Goal: Transaction & Acquisition: Purchase product/service

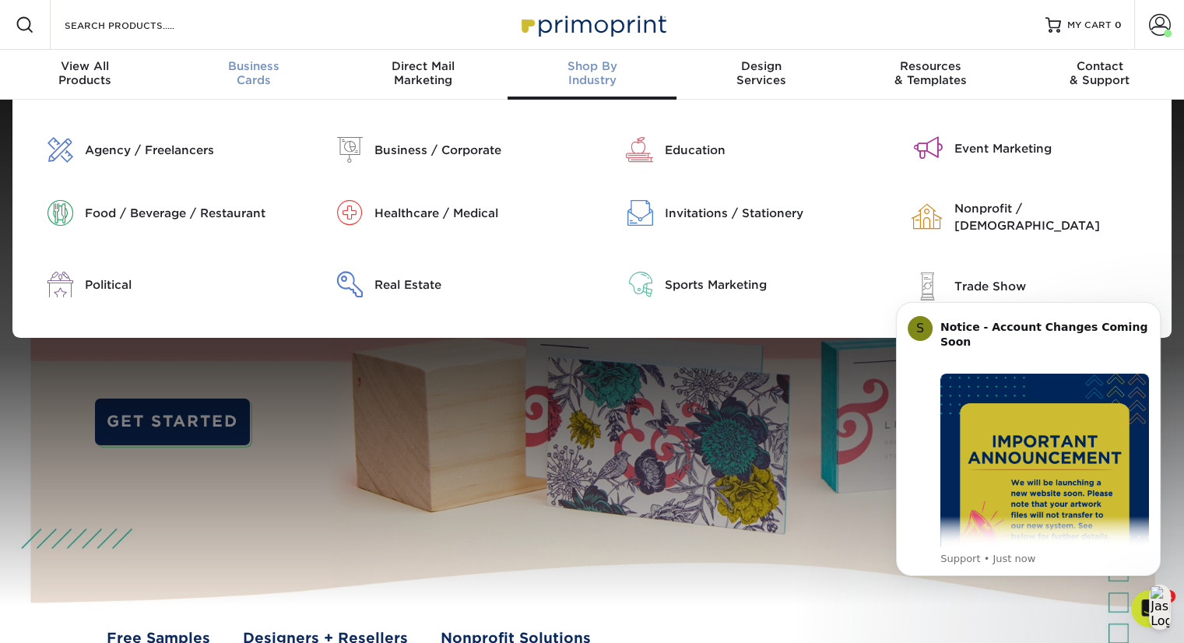
click at [261, 75] on div "Business Cards" at bounding box center [253, 73] width 169 height 28
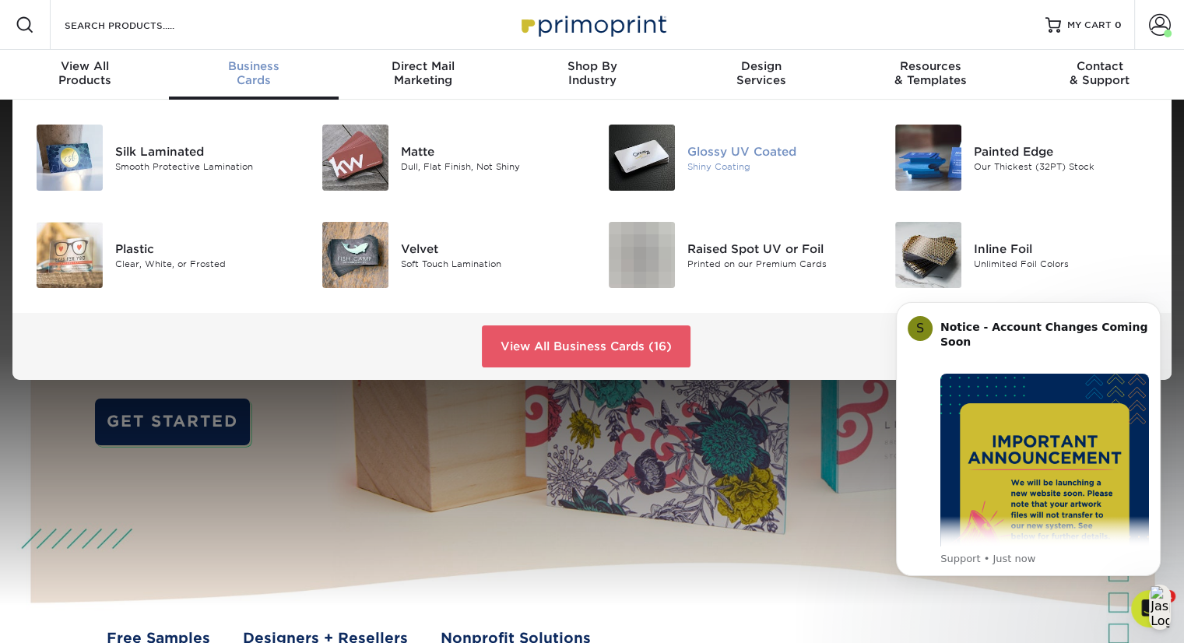
click at [735, 154] on div "Glossy UV Coated" at bounding box center [776, 150] width 179 height 17
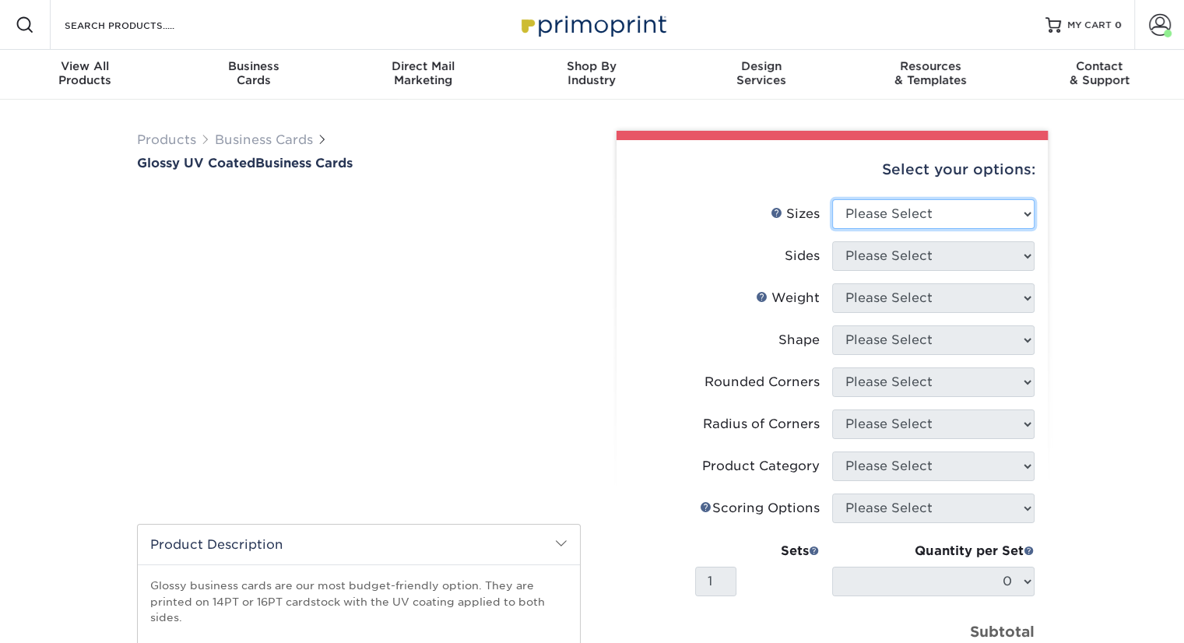
click at [943, 216] on select "Please Select 1.5" x 3.5" 1.75" x 3.5" 2" x 2" 2" x 3" 2" x 3.5" 2" x 7" 2.12" …" at bounding box center [933, 214] width 202 height 30
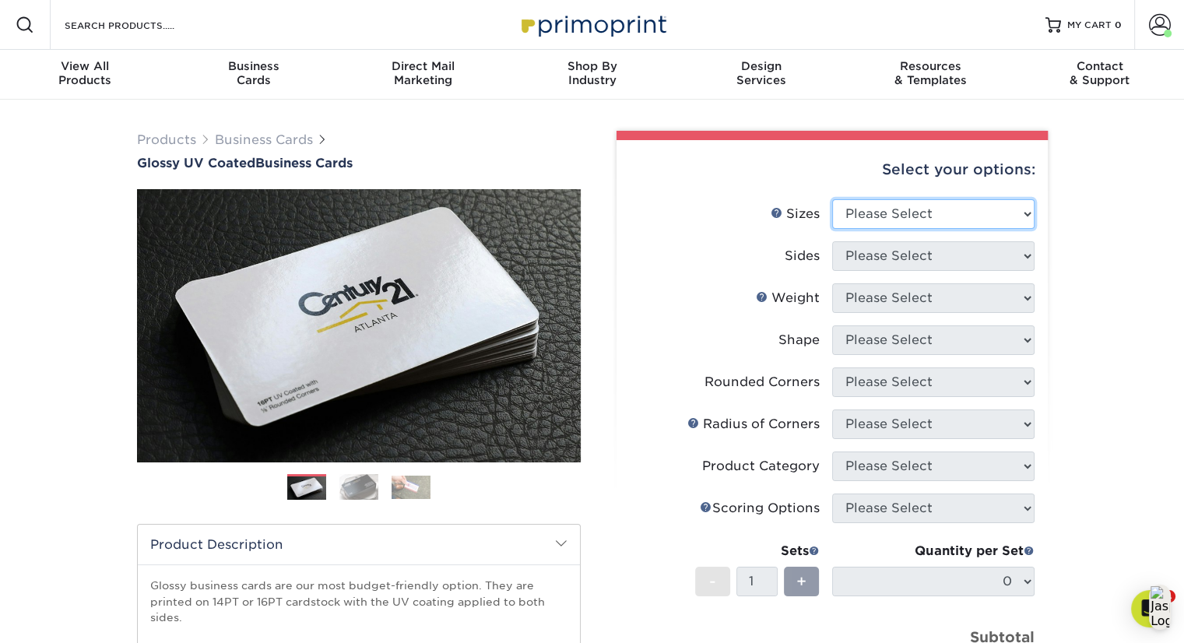
click at [1015, 220] on select "Please Select 1.5" x 3.5" - Mini 1.75" x 3.5" - Mini 2" x 2" - Square 2" x 3" -…" at bounding box center [933, 214] width 202 height 30
select select "2.00x3.50"
click at [832, 199] on select "Please Select 1.5" x 3.5" - Mini 1.75" x 3.5" - Mini 2" x 2" - Square 2" x 3" -…" at bounding box center [933, 214] width 202 height 30
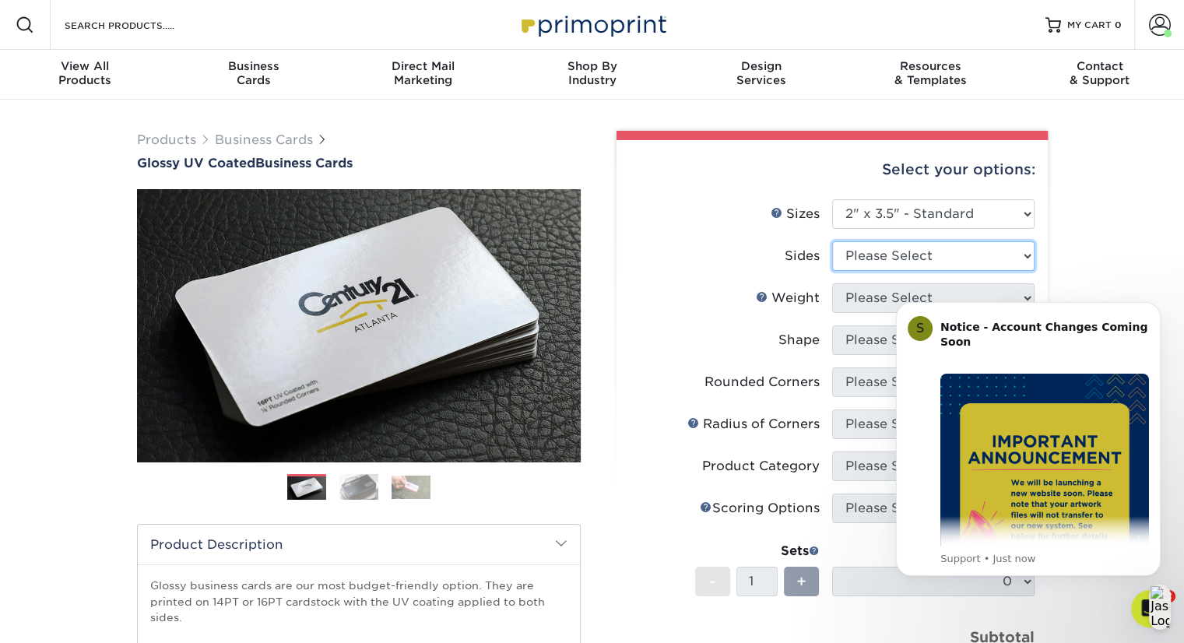
click at [965, 262] on select "Please Select Print Both Sides Print Front Only" at bounding box center [933, 256] width 202 height 30
select select "13abbda7-1d64-4f25-8bb2-c179b224825d"
click at [832, 241] on select "Please Select Print Both Sides Print Front Only" at bounding box center [933, 256] width 202 height 30
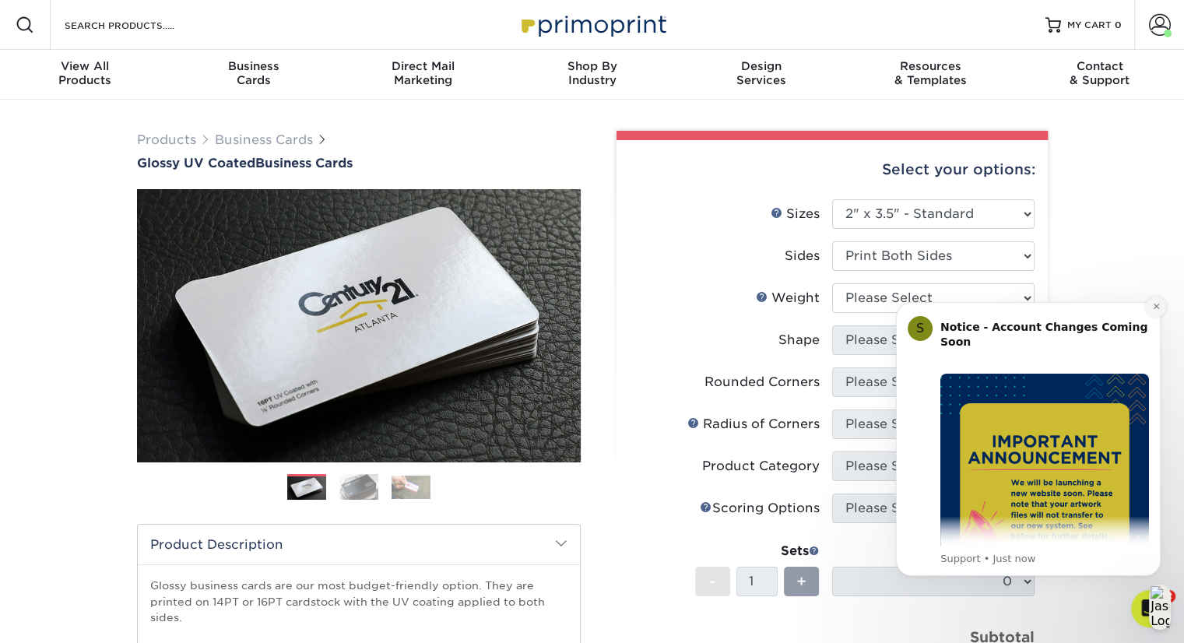
click at [1151, 308] on button "Dismiss notification" at bounding box center [1156, 307] width 20 height 20
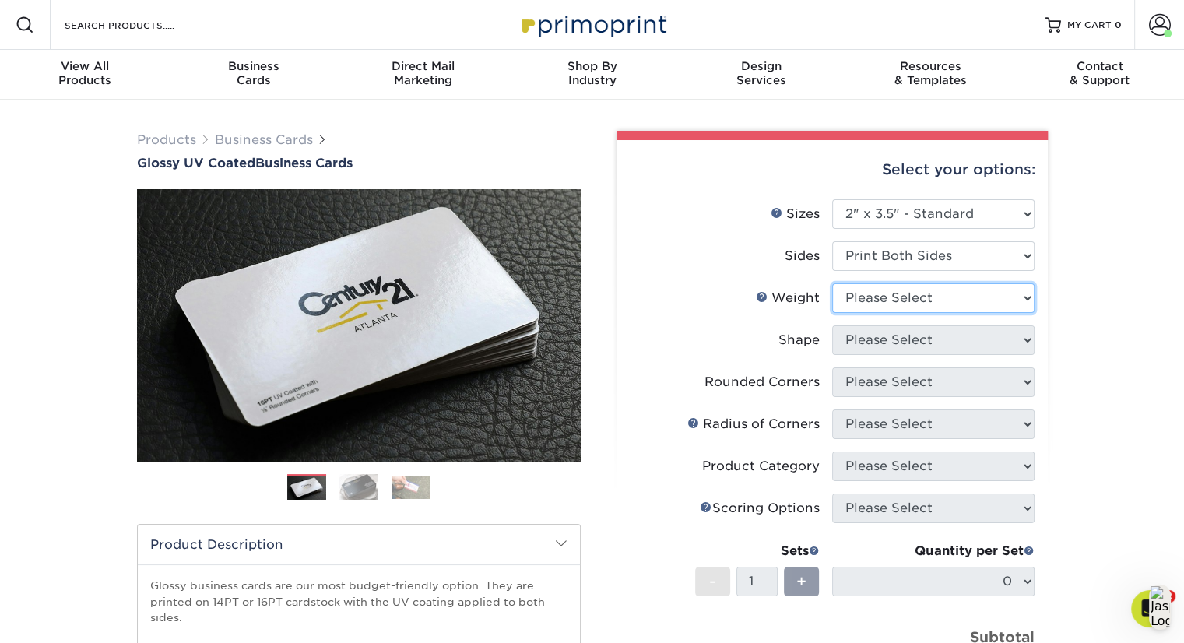
click at [1009, 298] on select "Please Select 16PT 14PT" at bounding box center [933, 298] width 202 height 30
select select "16PT"
click at [832, 283] on select "Please Select 16PT 14PT" at bounding box center [933, 298] width 202 height 30
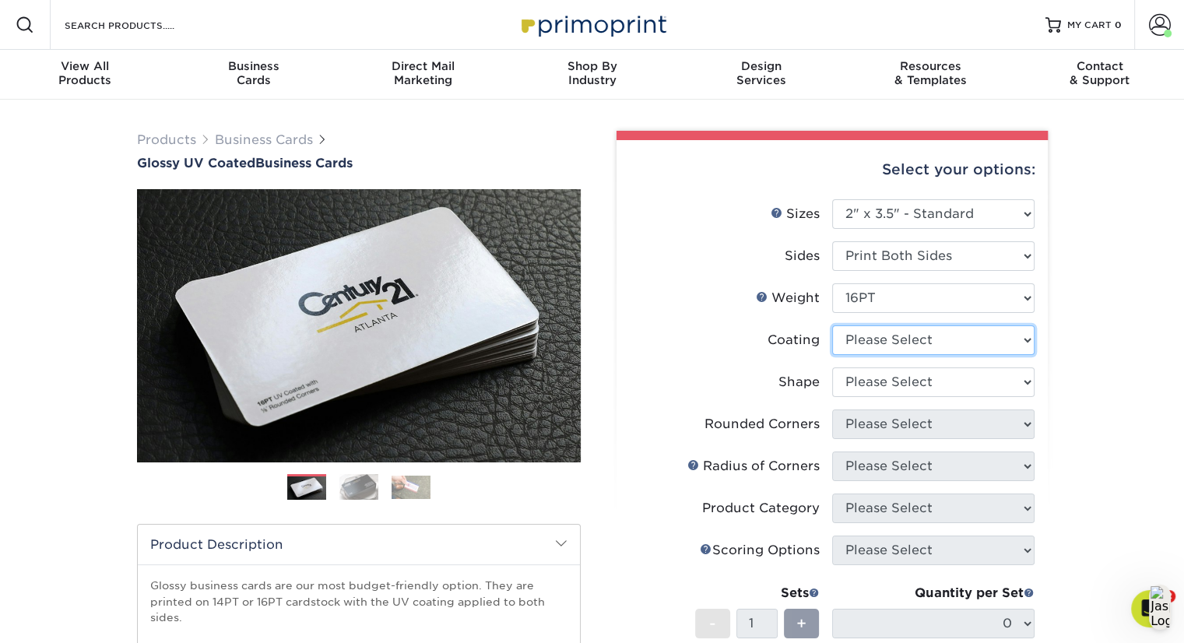
click at [999, 342] on select at bounding box center [933, 340] width 202 height 30
select select "1e8116af-acfc-44b1-83dc-8181aa338834"
click at [832, 325] on select at bounding box center [933, 340] width 202 height 30
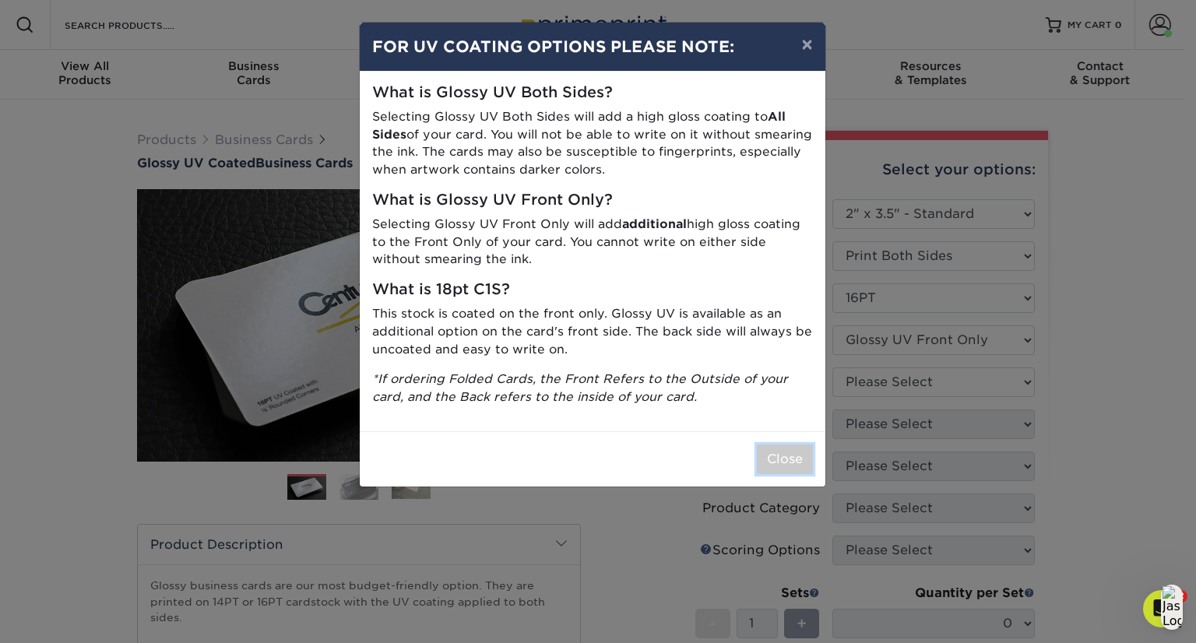
click at [790, 461] on button "Close" at bounding box center [785, 459] width 56 height 30
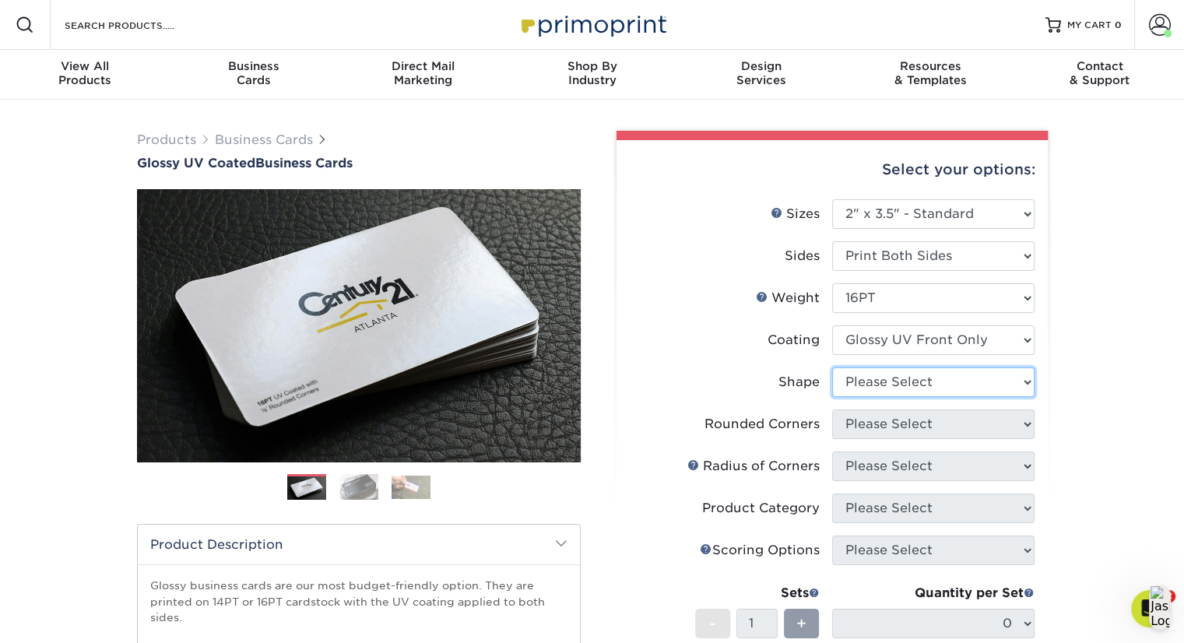
click at [940, 375] on select "Please Select Standard" at bounding box center [933, 382] width 202 height 30
select select "standard"
click at [832, 367] on select "Please Select Standard" at bounding box center [933, 382] width 202 height 30
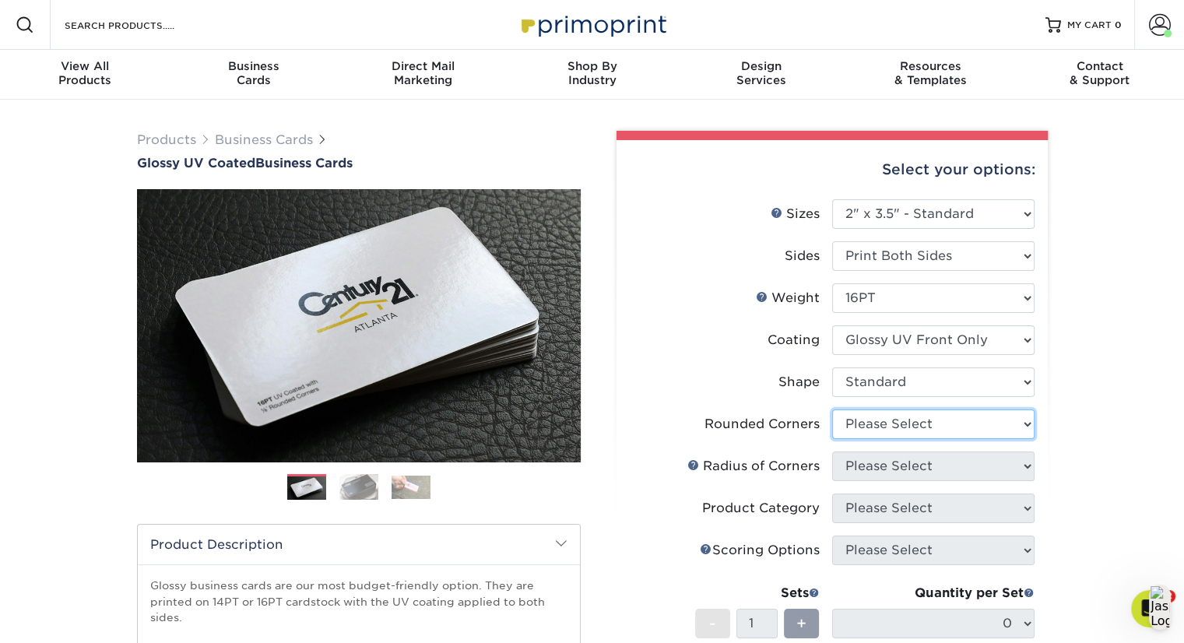
click at [942, 426] on select "Please Select Yes - Round 2 Corners Yes - Round 4 Corners No" at bounding box center [933, 424] width 202 height 30
select select "0"
click at [832, 409] on select "Please Select Yes - Round 2 Corners Yes - Round 4 Corners No" at bounding box center [933, 424] width 202 height 30
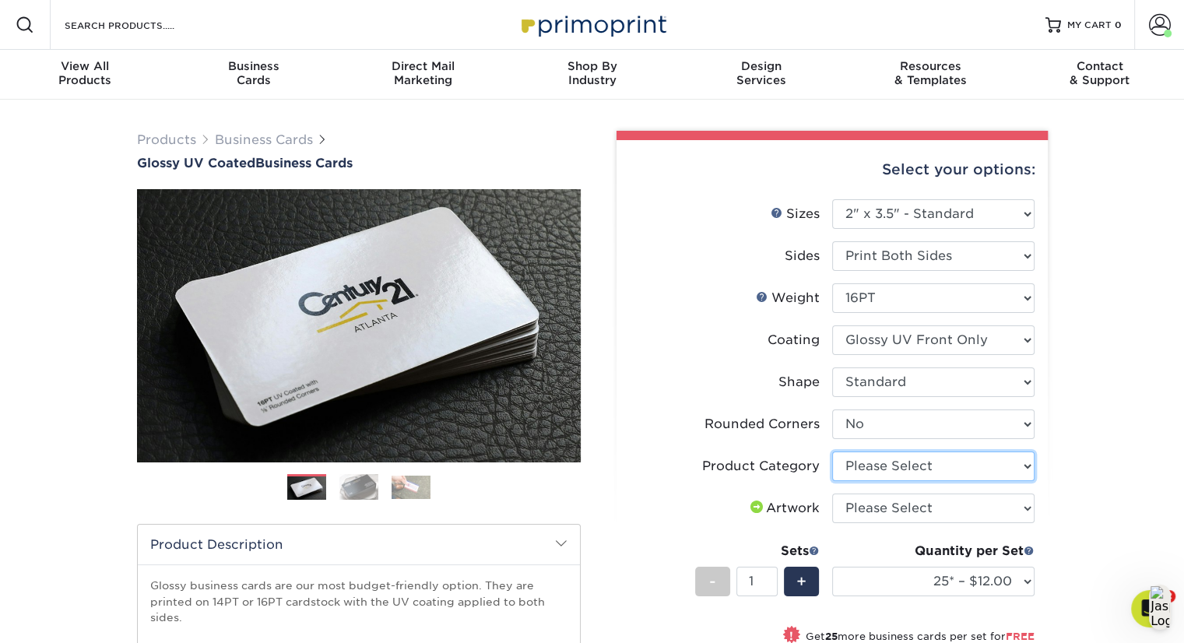
click at [943, 464] on select "Please Select Business Cards" at bounding box center [933, 466] width 202 height 30
select select "3b5148f1-0588-4f88-a218-97bcfdce65c1"
click at [832, 451] on select "Please Select Business Cards" at bounding box center [933, 466] width 202 height 30
click at [945, 505] on select "Please Select I will upload files I need a design - $100" at bounding box center [933, 509] width 202 height 30
select select "upload"
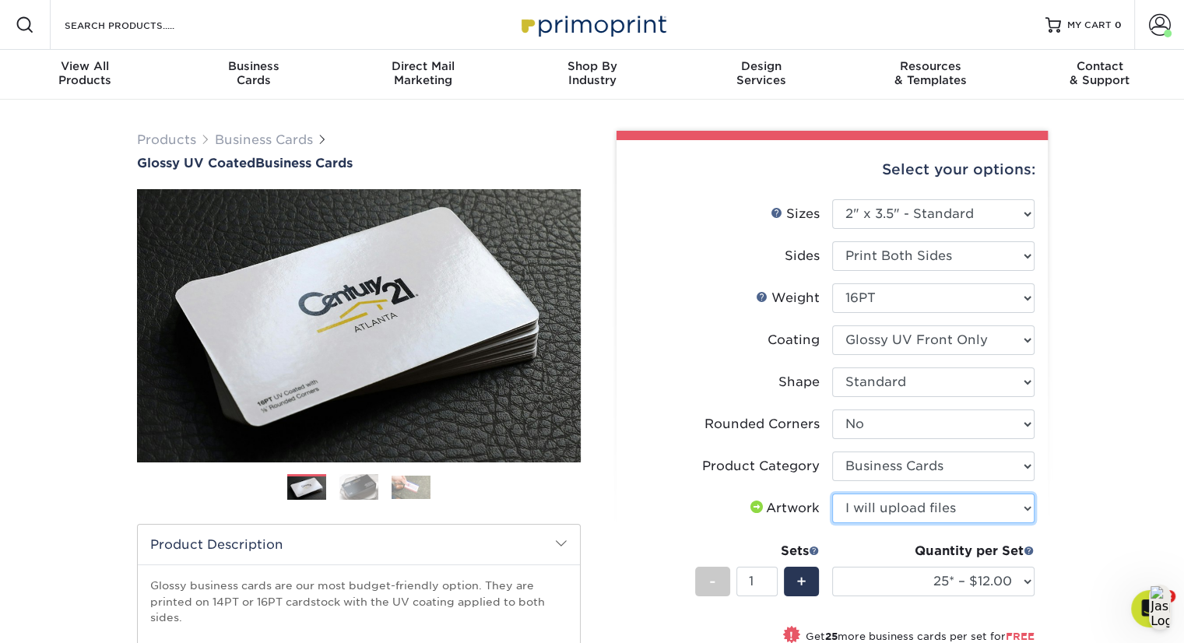
click at [832, 494] on select "Please Select I will upload files I need a design - $100" at bounding box center [933, 509] width 202 height 30
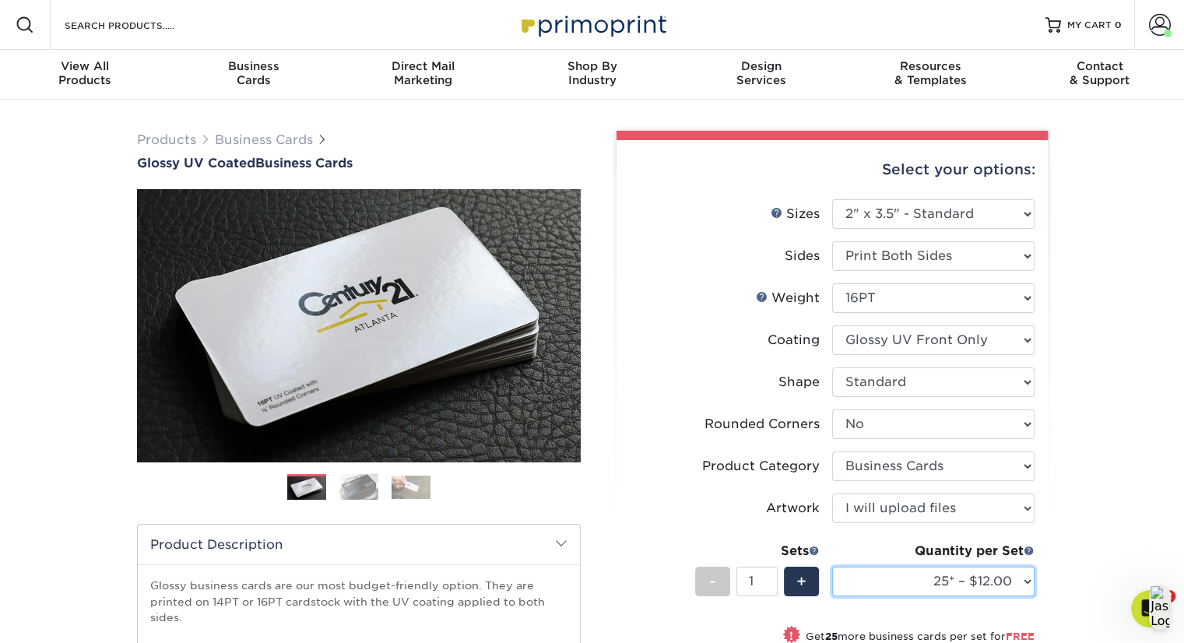
click at [954, 589] on select "25* – $12.00 50* – $12.00 100* – $12.00 250* – $21.00 500 – $42.00 1000 – $53.0…" at bounding box center [933, 582] width 202 height 30
select select "500 – $42.00"
click at [832, 567] on select "25* – $12.00 50* – $12.00 100* – $12.00 250* – $21.00 500 – $42.00 1000 – $53.0…" at bounding box center [933, 582] width 202 height 30
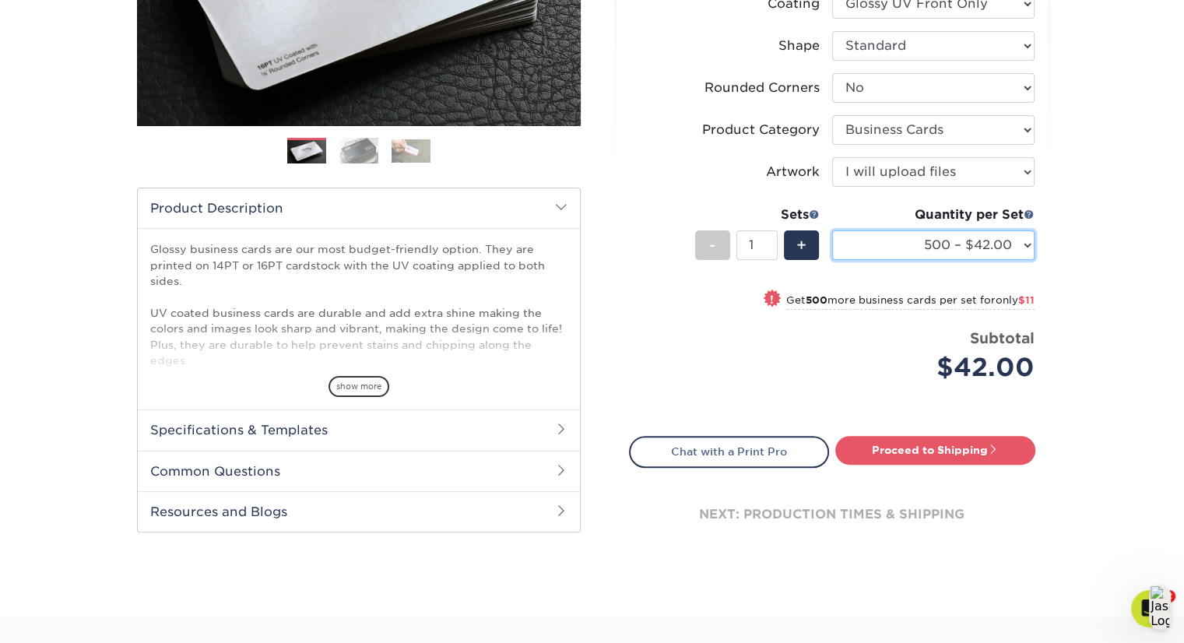
scroll to position [337, 0]
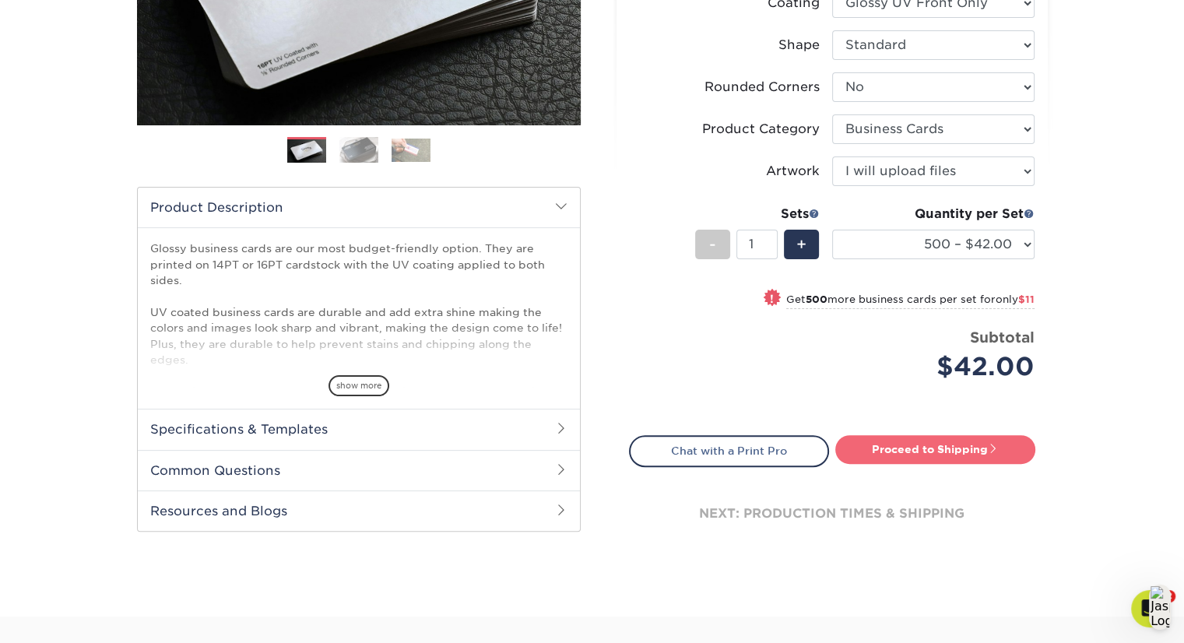
click at [954, 446] on link "Proceed to Shipping" at bounding box center [935, 449] width 200 height 28
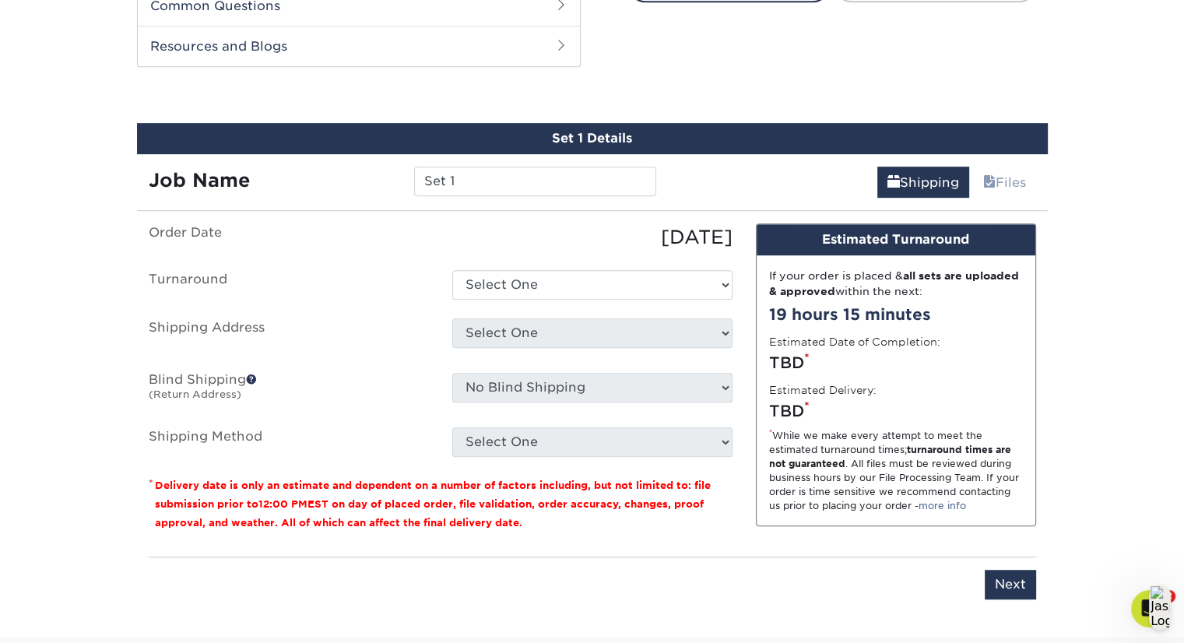
scroll to position [813, 0]
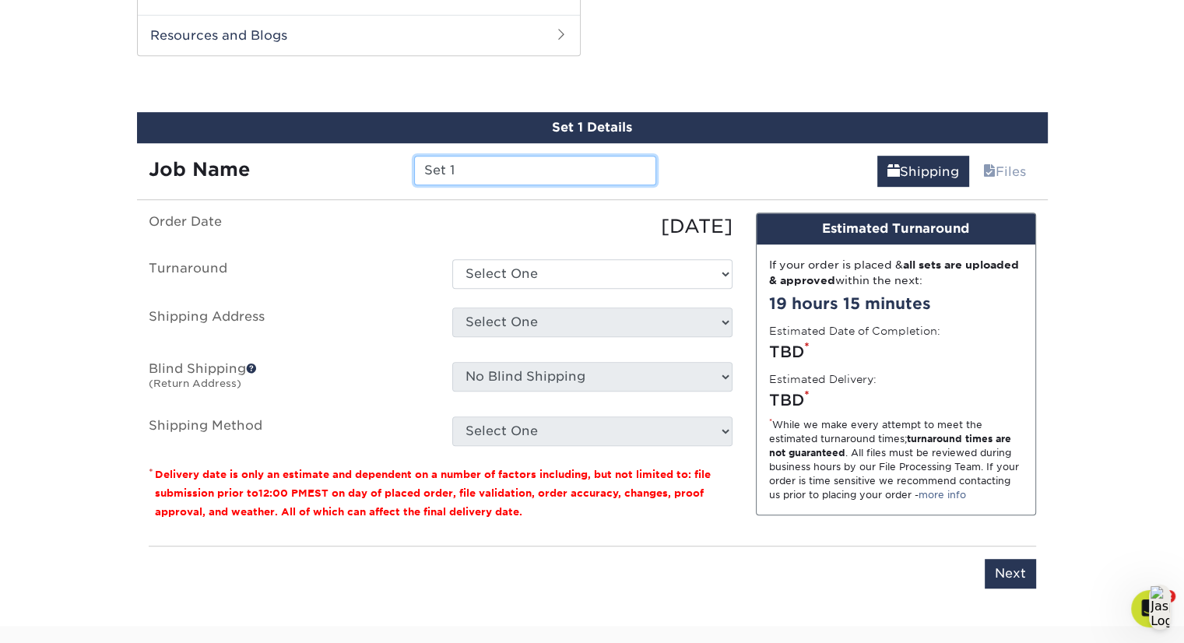
drag, startPoint x: 490, startPoint y: 168, endPoint x: 404, endPoint y: 161, distance: 85.9
click at [404, 161] on div "Set 1" at bounding box center [534, 171] width 265 height 30
type input "Malamuts 2025"
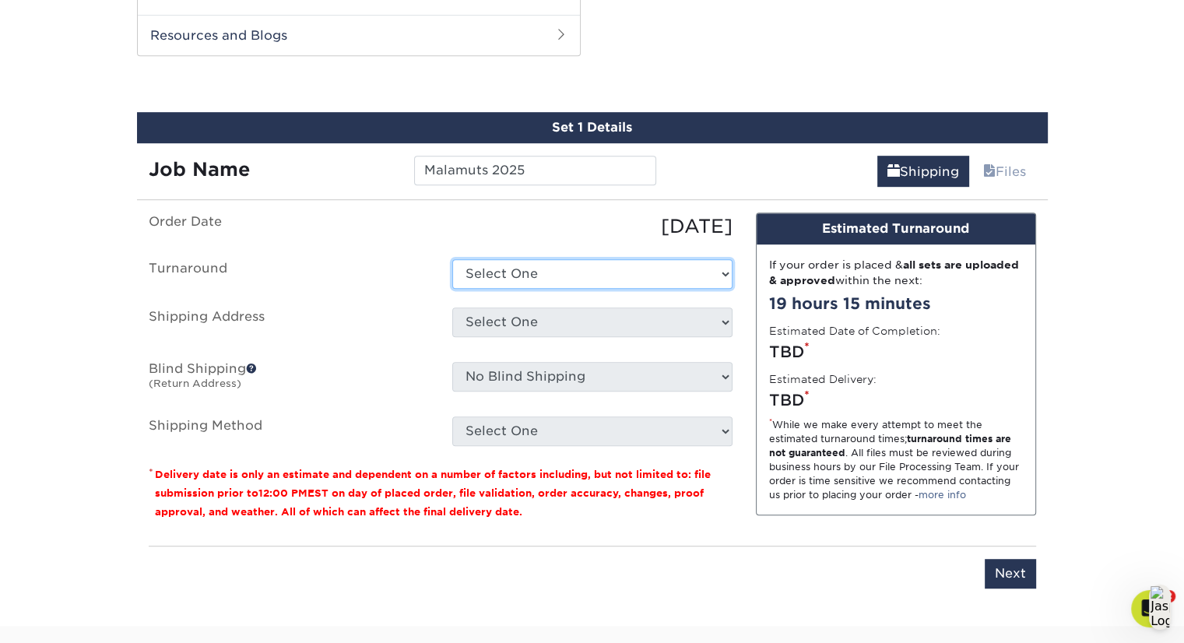
click at [692, 272] on select "Select One 2-4 Business Days 2 Day Next Business Day" at bounding box center [592, 274] width 280 height 30
select select "f46196aa-5fb0-47d8-8df5-cbf0064acc97"
click at [452, 259] on select "Select One 2-4 Business Days 2 Day Next Business Day" at bounding box center [592, 274] width 280 height 30
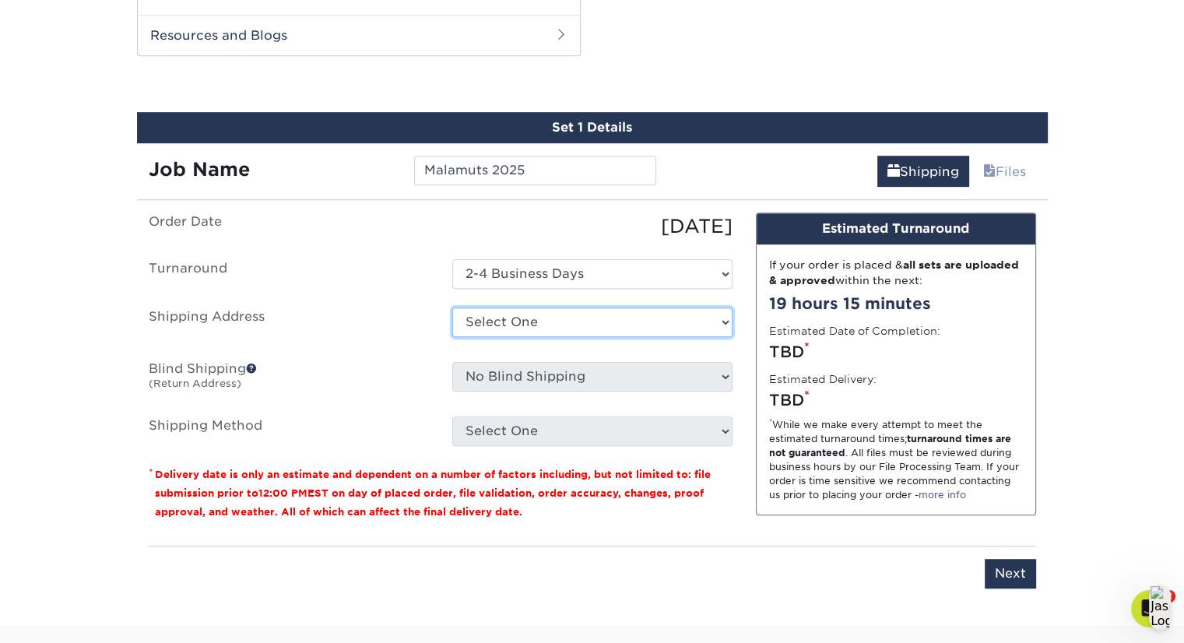
click at [669, 312] on select "Select One Aaron Kirow Aaron Miller Adrienne Bateman Allie Cormier Amy Malamut …" at bounding box center [592, 322] width 280 height 30
select select "271343"
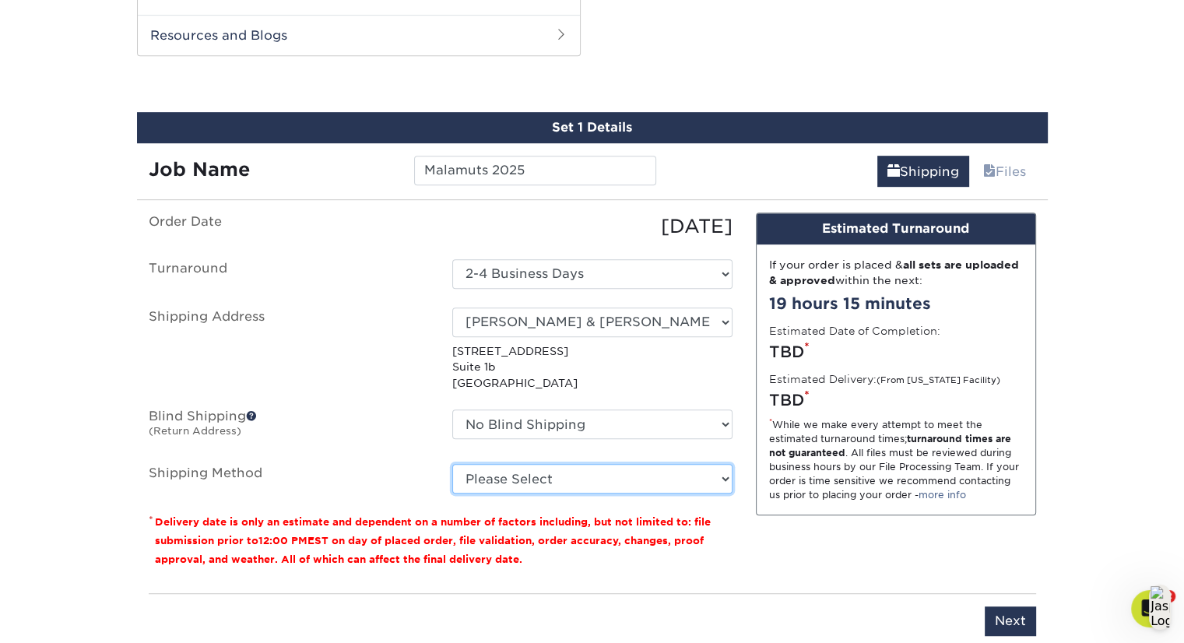
click at [679, 473] on select "Please Select Ground Shipping (+$8.96) 3 Day Shipping Service (+$15.36) 2 Day A…" at bounding box center [592, 479] width 280 height 30
select select "03"
click at [452, 464] on select "Please Select Ground Shipping (+$8.96) 3 Day Shipping Service (+$15.36) 2 Day A…" at bounding box center [592, 479] width 280 height 30
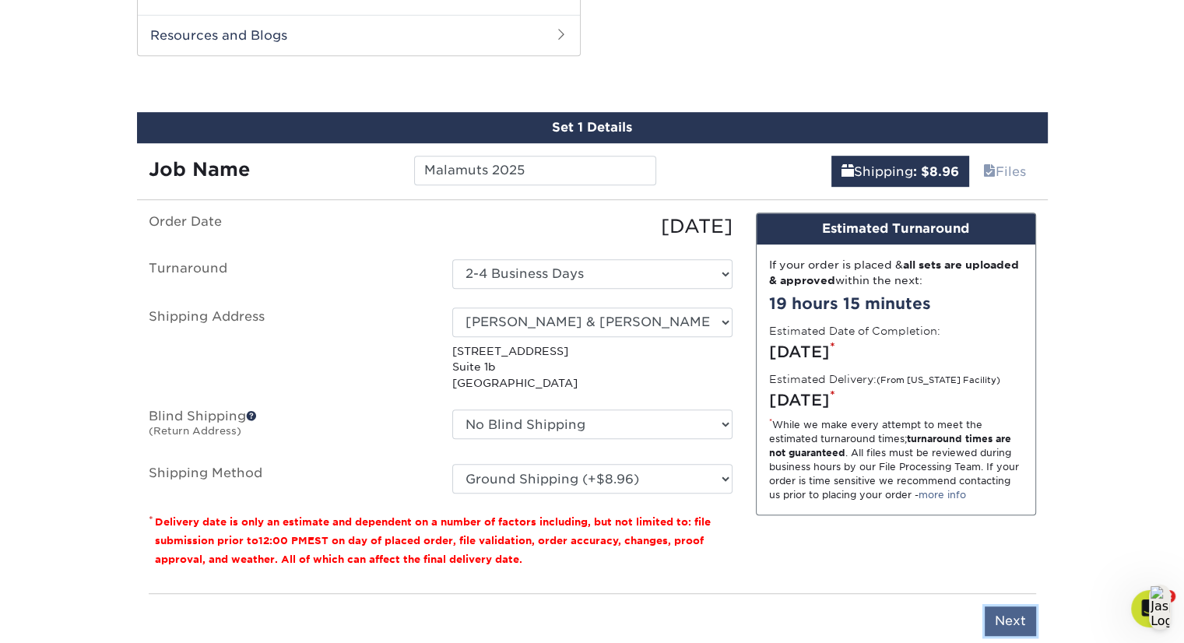
click at [1000, 614] on input "Next" at bounding box center [1010, 621] width 51 height 30
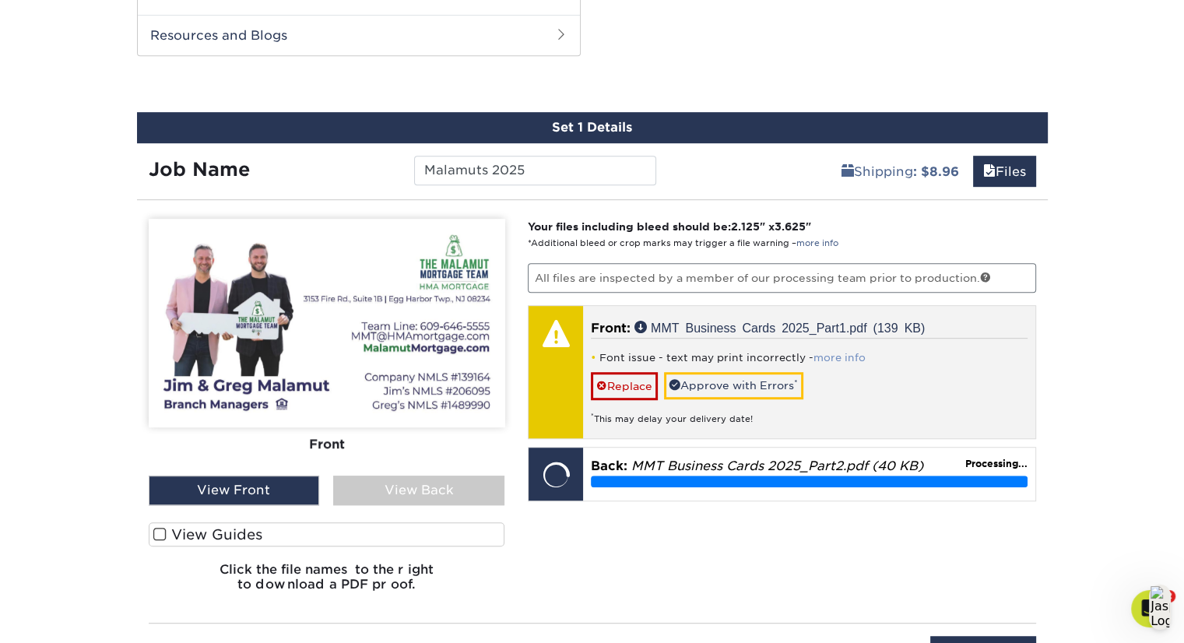
click at [824, 354] on link "more info" at bounding box center [839, 358] width 52 height 12
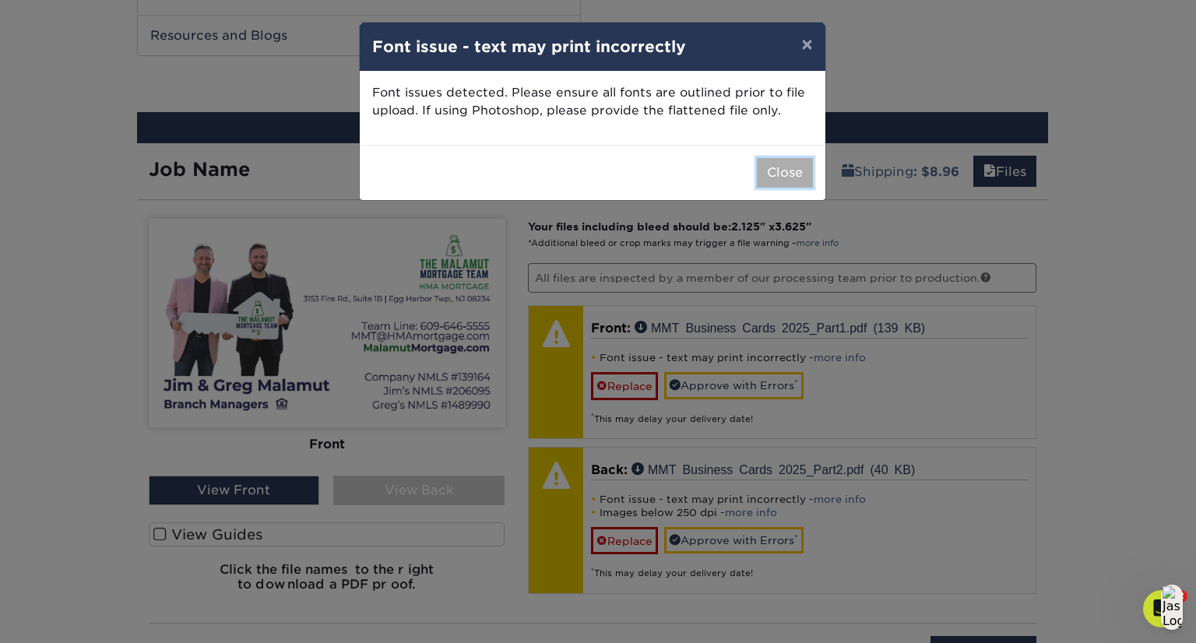
click at [793, 167] on button "Close" at bounding box center [785, 173] width 56 height 30
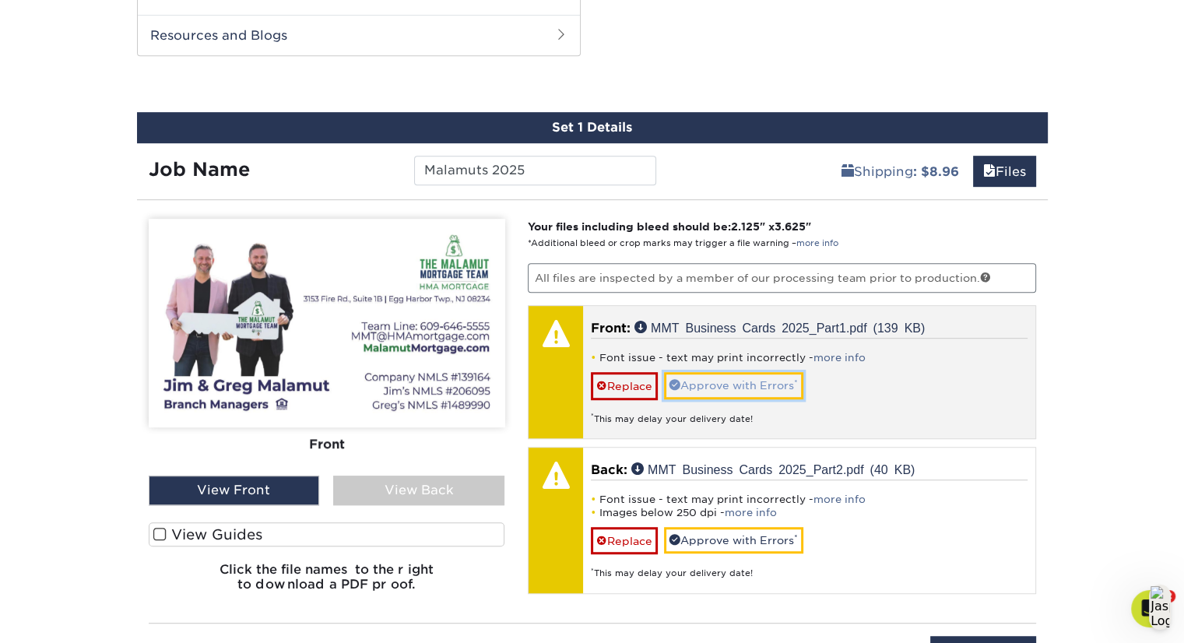
click at [724, 378] on link "Approve with Errors *" at bounding box center [733, 385] width 139 height 26
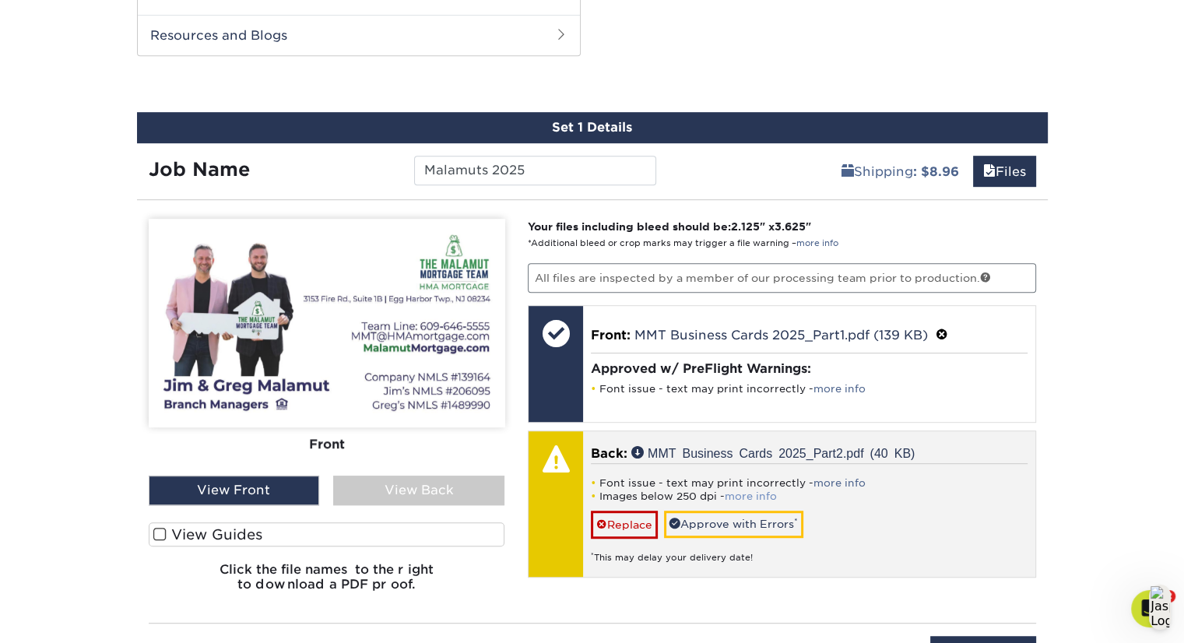
click at [734, 491] on link "more info" at bounding box center [751, 496] width 52 height 12
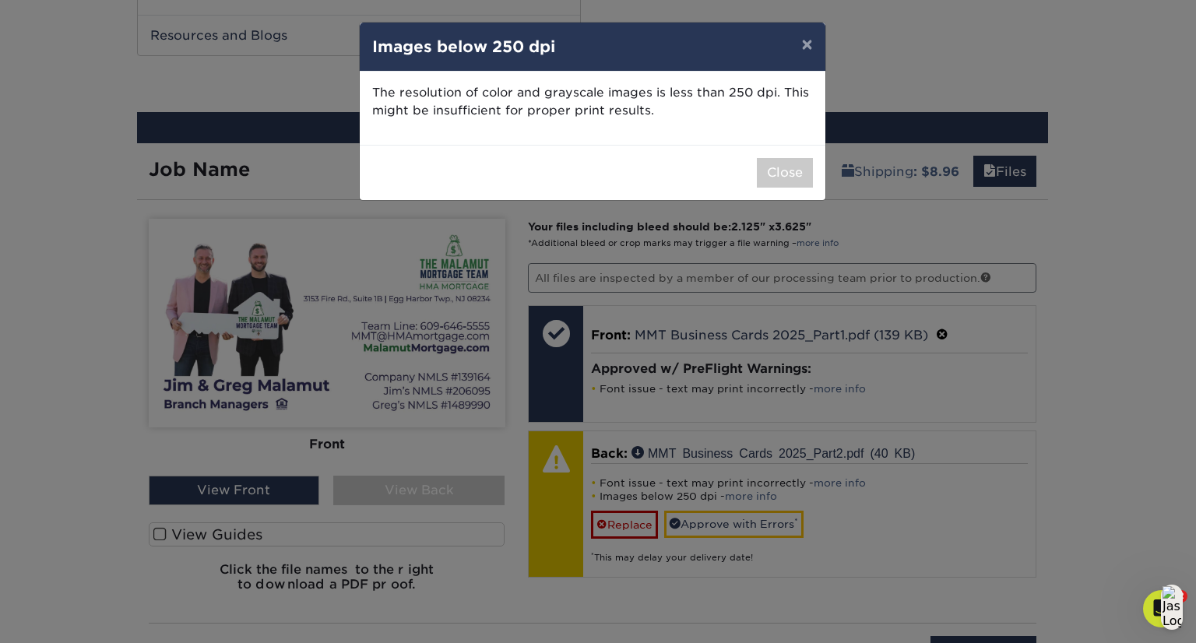
click at [734, 490] on div "× Images below 250 dpi The resolution of color and grayscale images is less tha…" at bounding box center [598, 321] width 1196 height 643
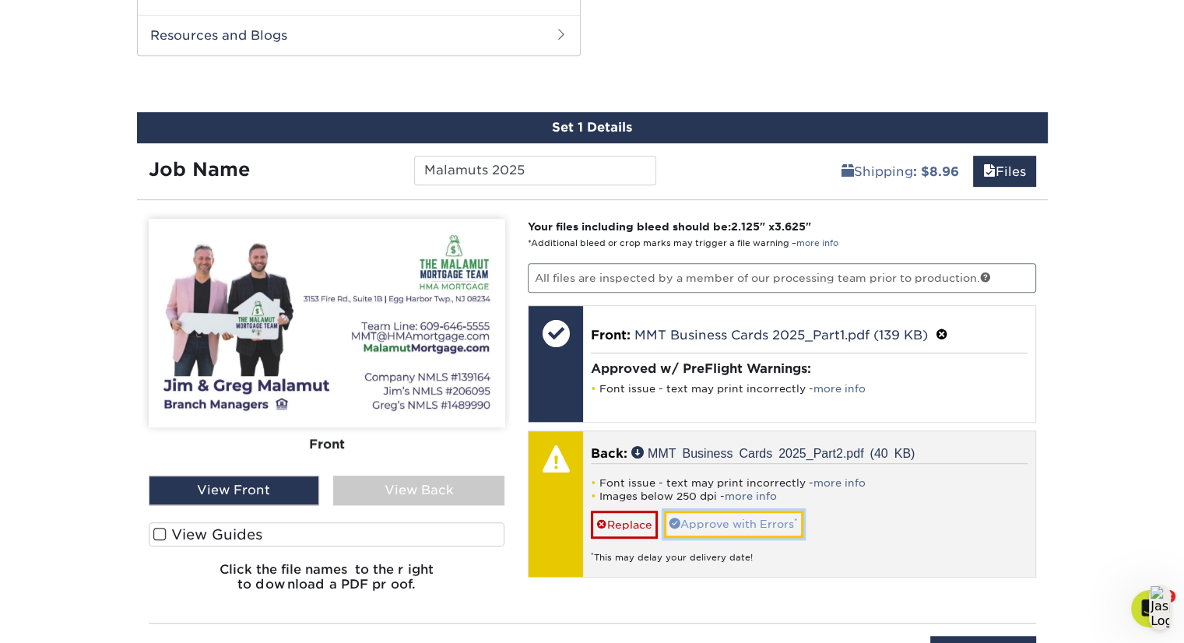
click at [744, 515] on link "Approve with Errors *" at bounding box center [733, 524] width 139 height 26
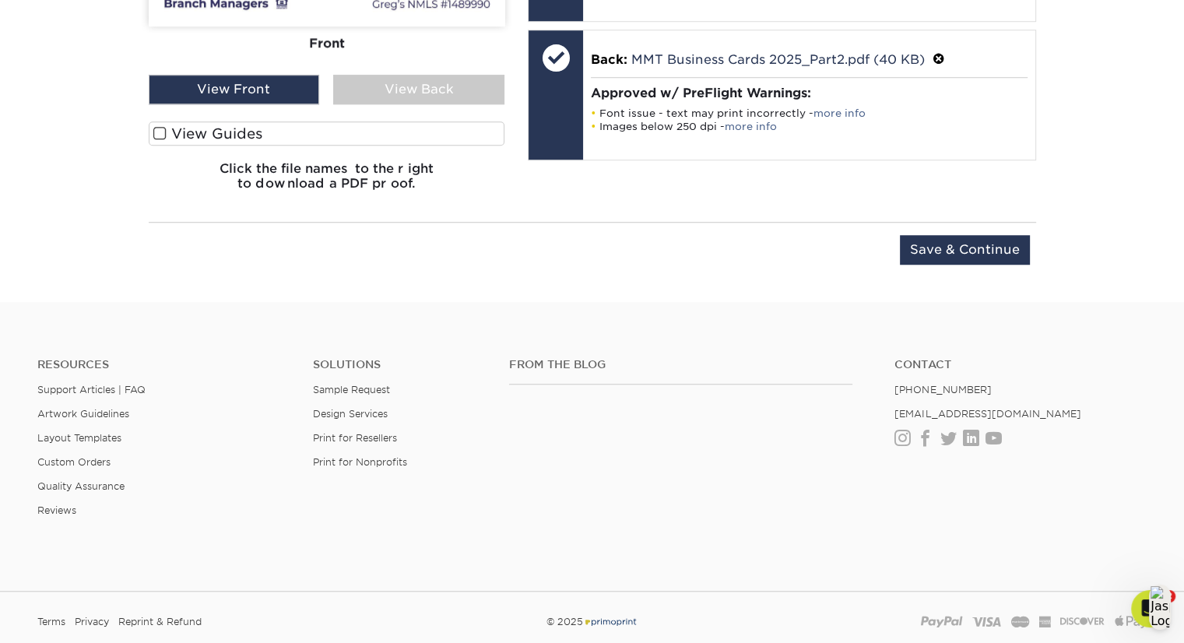
scroll to position [1217, 0]
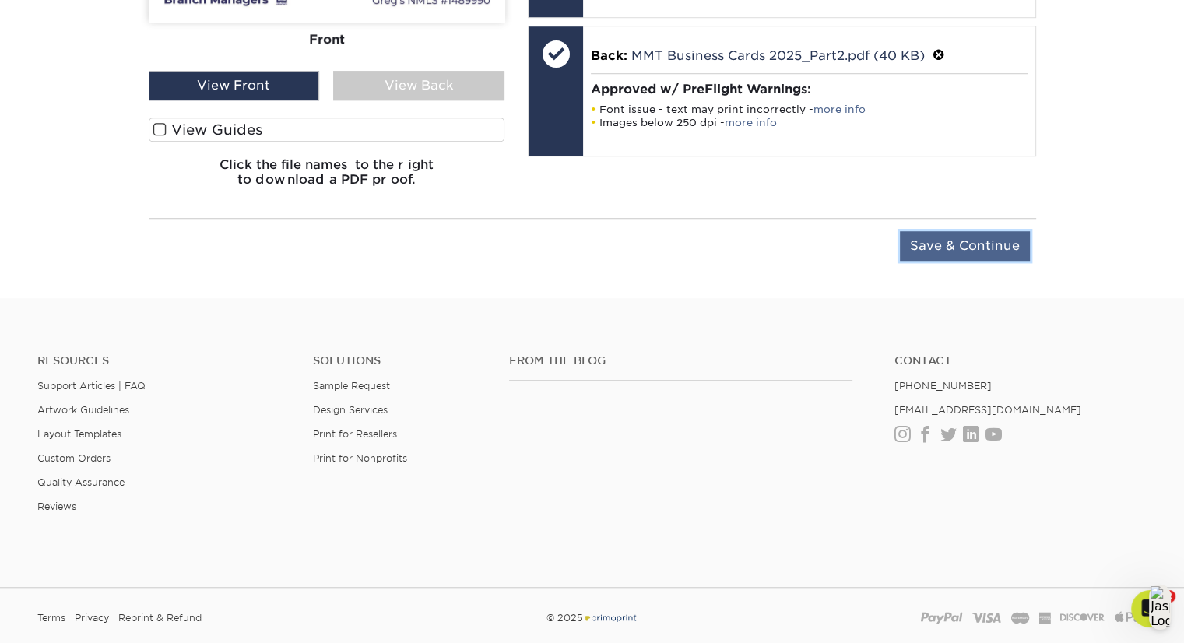
click at [970, 237] on input "Save & Continue" at bounding box center [965, 246] width 130 height 30
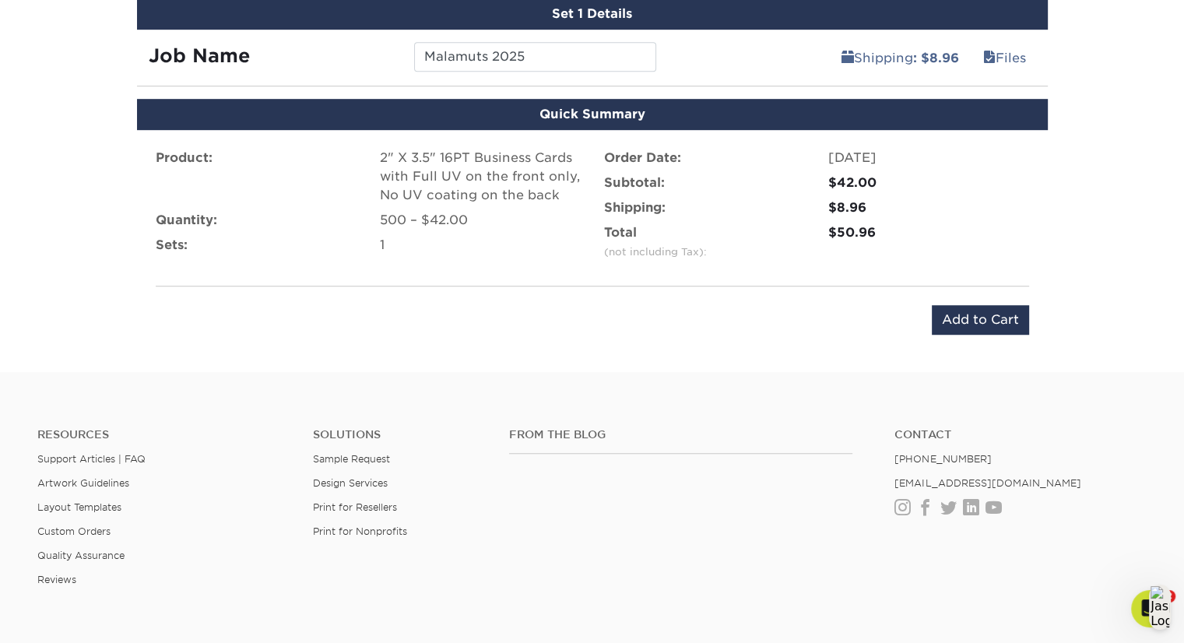
scroll to position [789, 0]
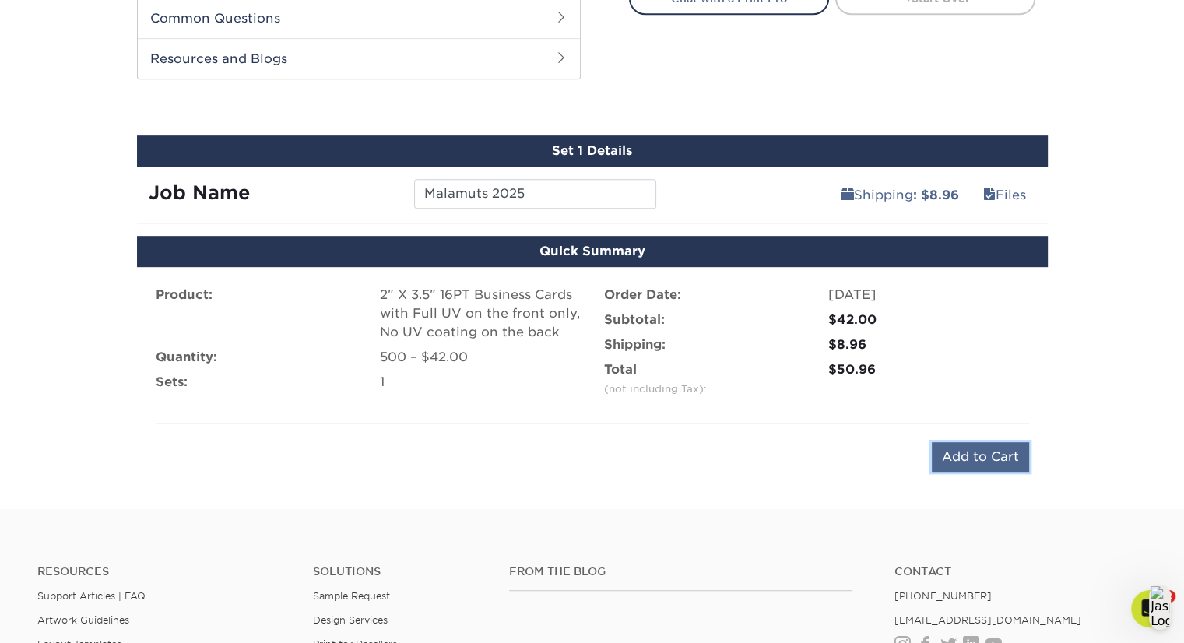
click at [971, 457] on input "Add to Cart" at bounding box center [980, 457] width 97 height 30
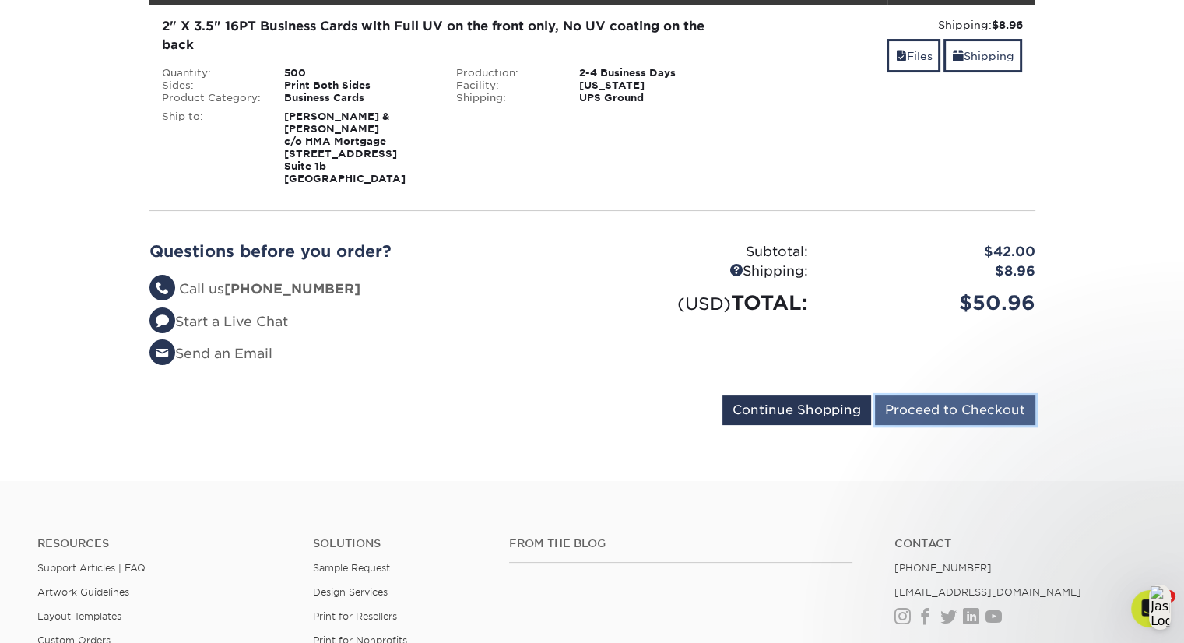
click at [978, 418] on input "Proceed to Checkout" at bounding box center [955, 410] width 160 height 30
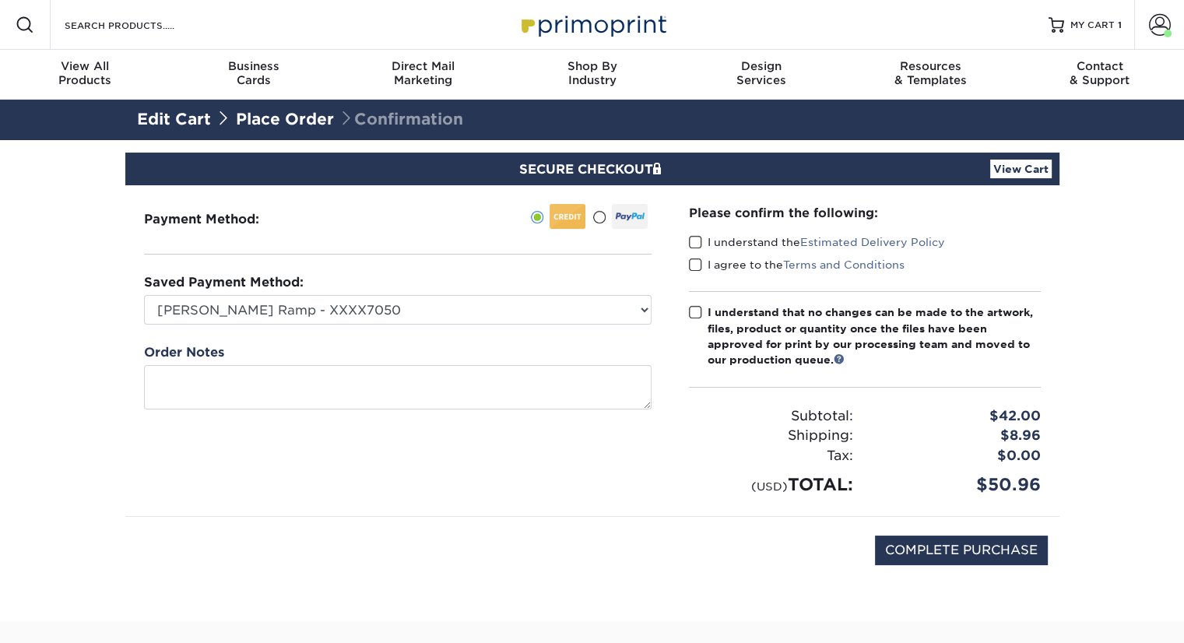
click at [695, 236] on span at bounding box center [695, 242] width 13 height 15
click at [0, 0] on input "I understand the Estimated Delivery Policy" at bounding box center [0, 0] width 0 height 0
click at [698, 265] on span at bounding box center [695, 265] width 13 height 15
click at [0, 0] on input "I agree to the Terms and Conditions" at bounding box center [0, 0] width 0 height 0
click at [695, 314] on span at bounding box center [695, 312] width 13 height 15
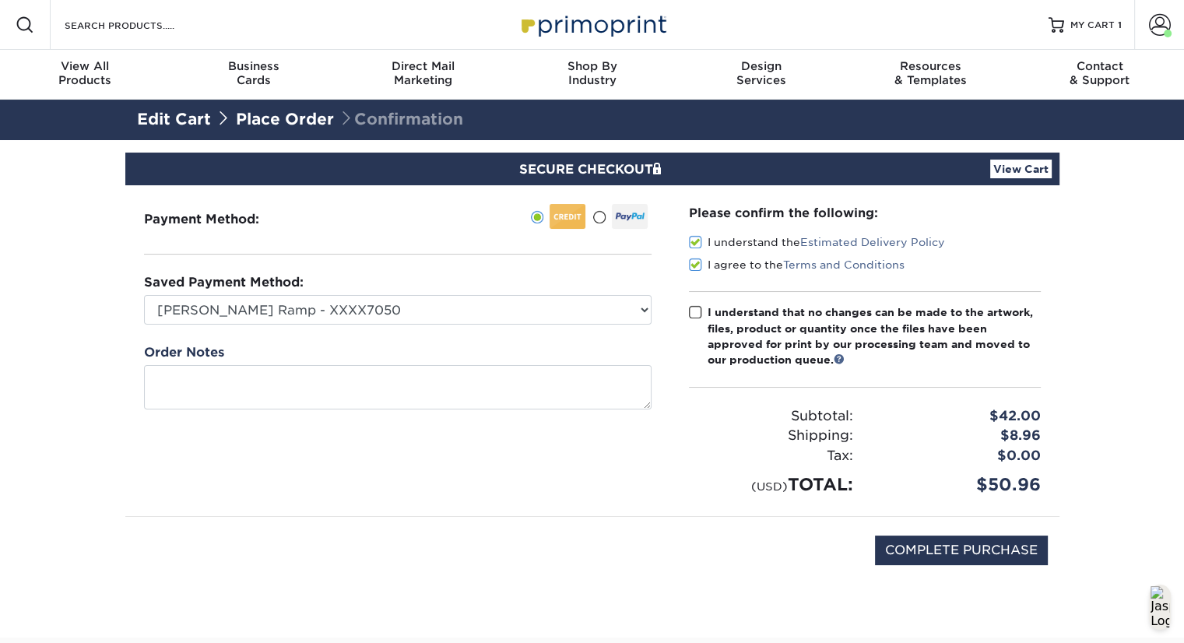
click at [0, 0] on input "I understand that no changes can be made to the artwork, files, product or quan…" at bounding box center [0, 0] width 0 height 0
click at [940, 543] on input "COMPLETE PURCHASE" at bounding box center [961, 551] width 173 height 30
type input "PROCESSING, PLEASE WAIT..."
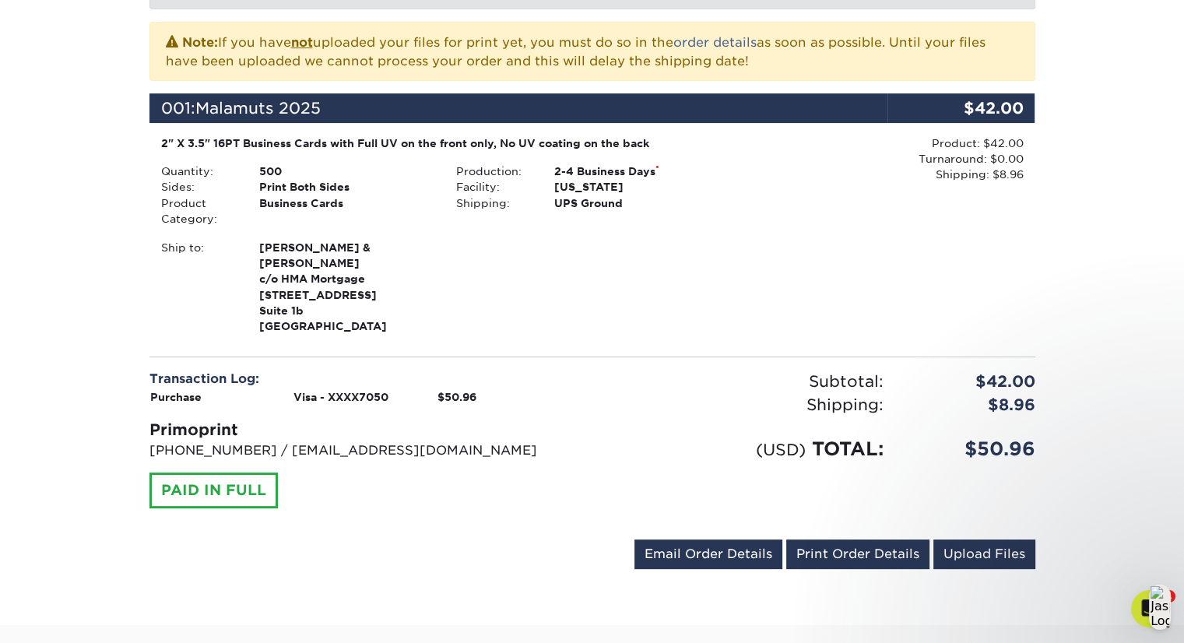
scroll to position [344, 0]
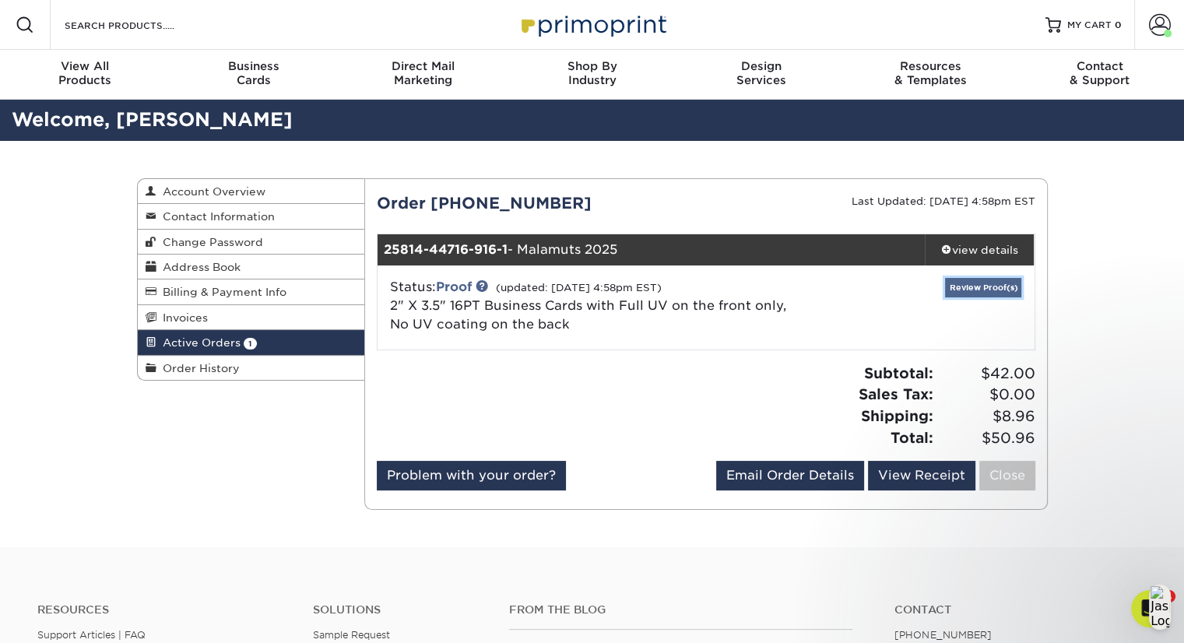
click at [954, 291] on link "Review Proof(s)" at bounding box center [983, 287] width 76 height 19
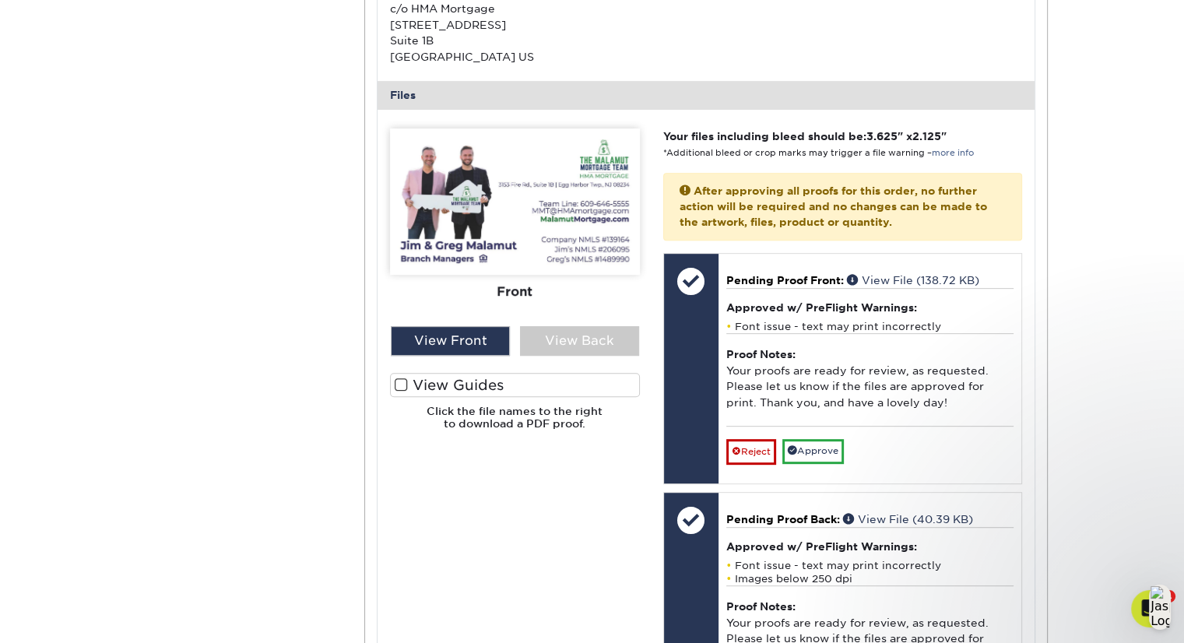
scroll to position [602, 0]
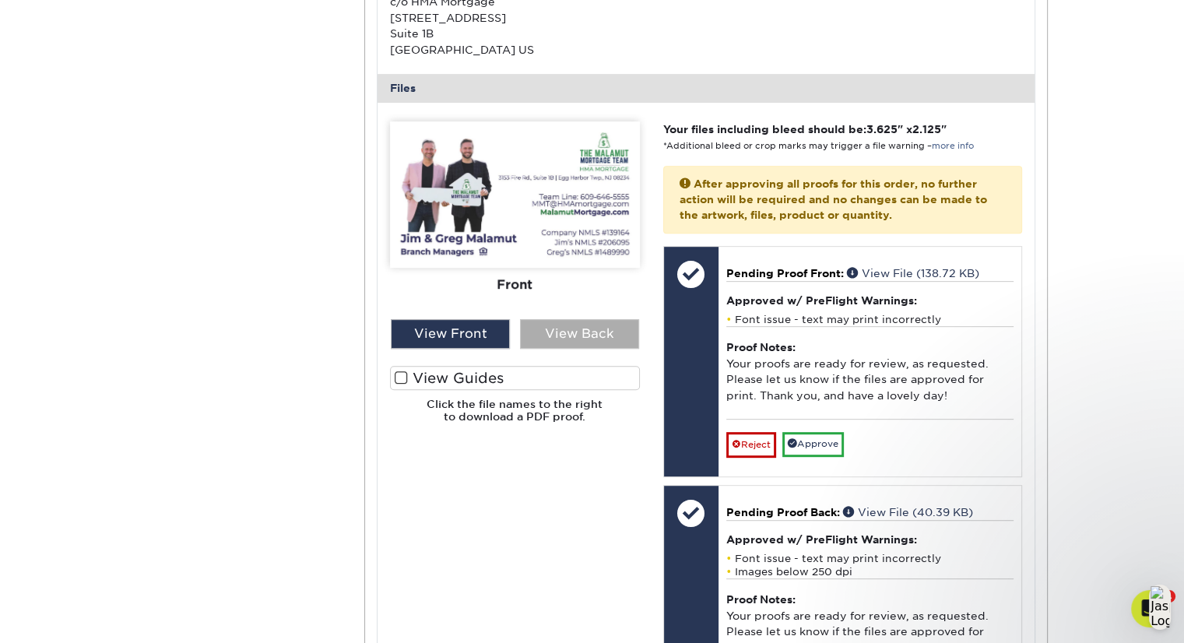
click at [582, 336] on div "View Back" at bounding box center [579, 334] width 119 height 30
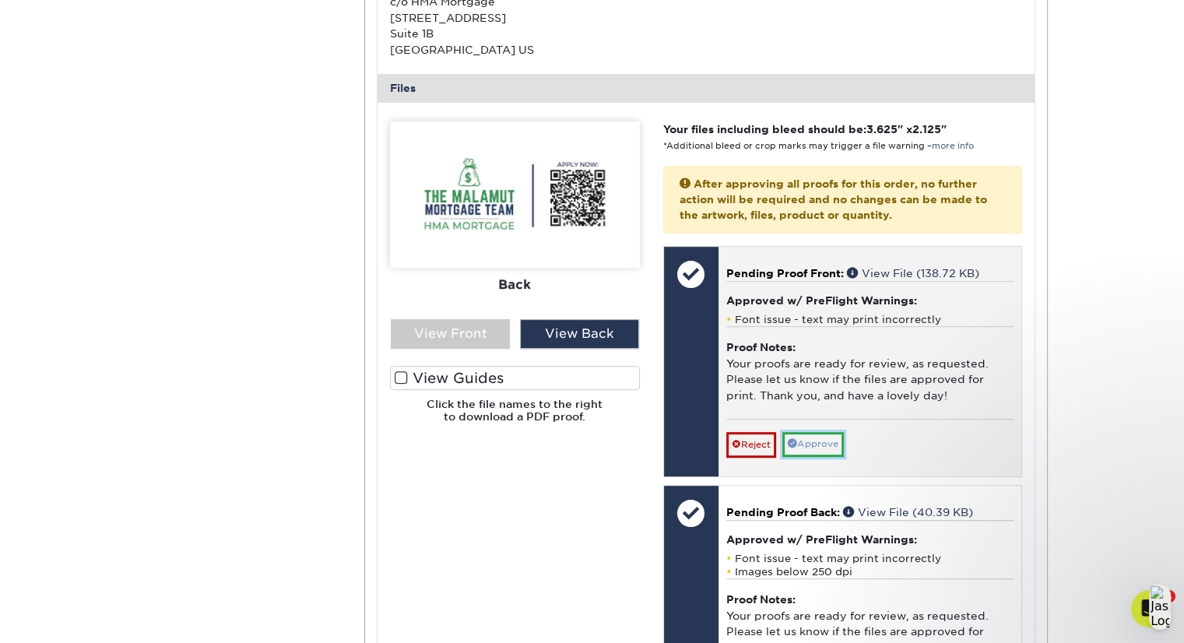
click at [828, 452] on link "Approve" at bounding box center [812, 444] width 61 height 24
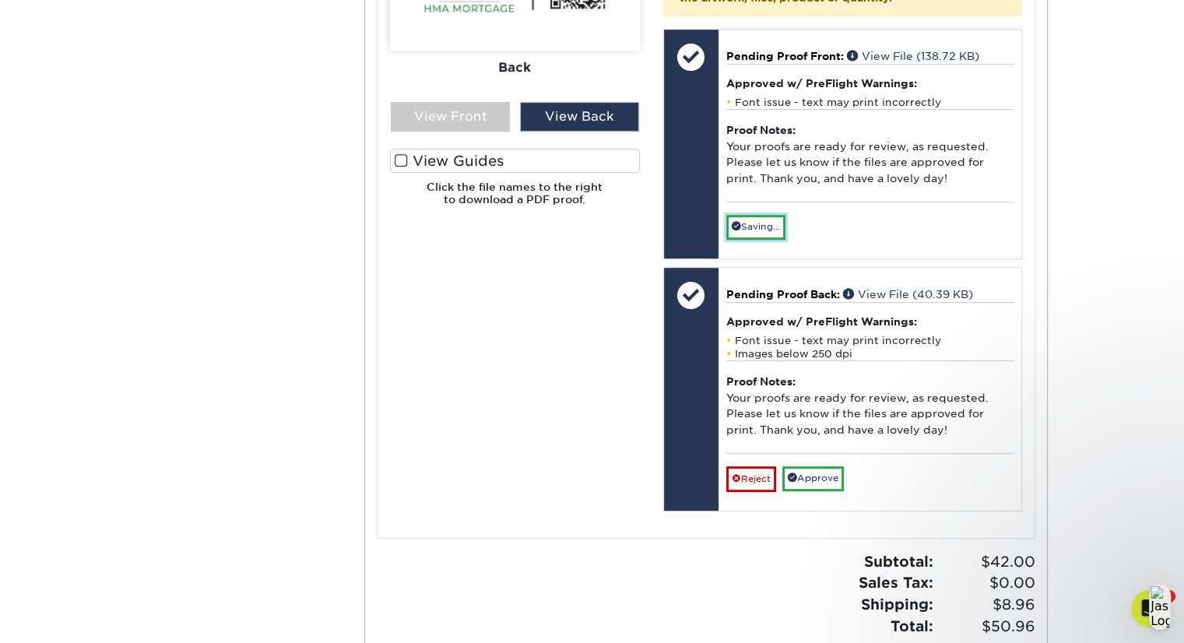
scroll to position [820, 0]
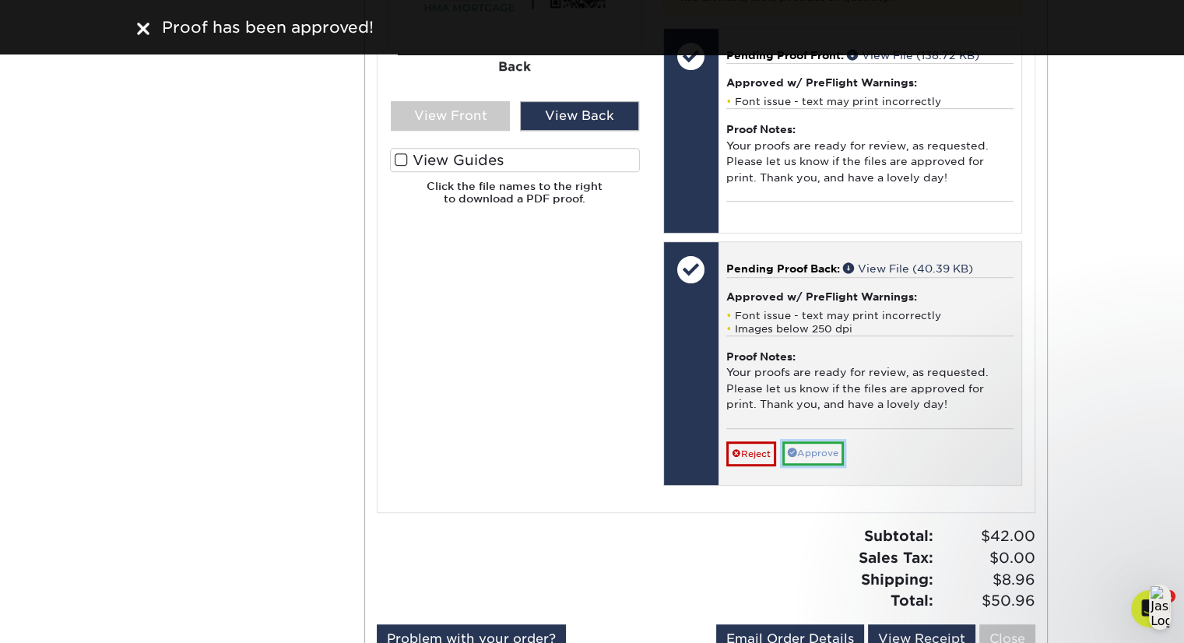
click at [806, 458] on link "Approve" at bounding box center [812, 453] width 61 height 24
